Goal: Book appointment/travel/reservation

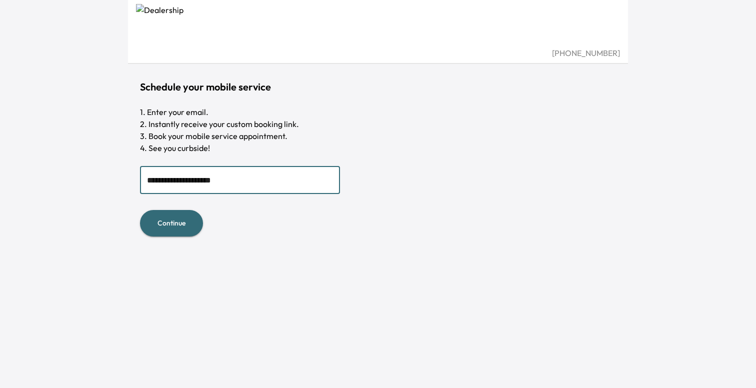
type input "**********"
click at [176, 217] on button "Continue" at bounding box center [171, 223] width 63 height 27
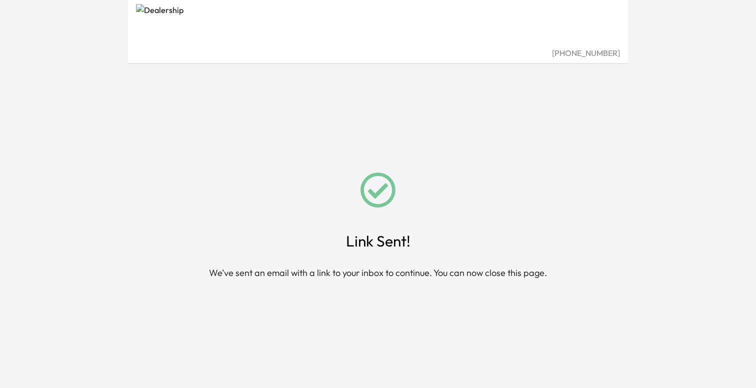
click at [156, 30] on img at bounding box center [378, 25] width 484 height 43
